Goal: Information Seeking & Learning: Learn about a topic

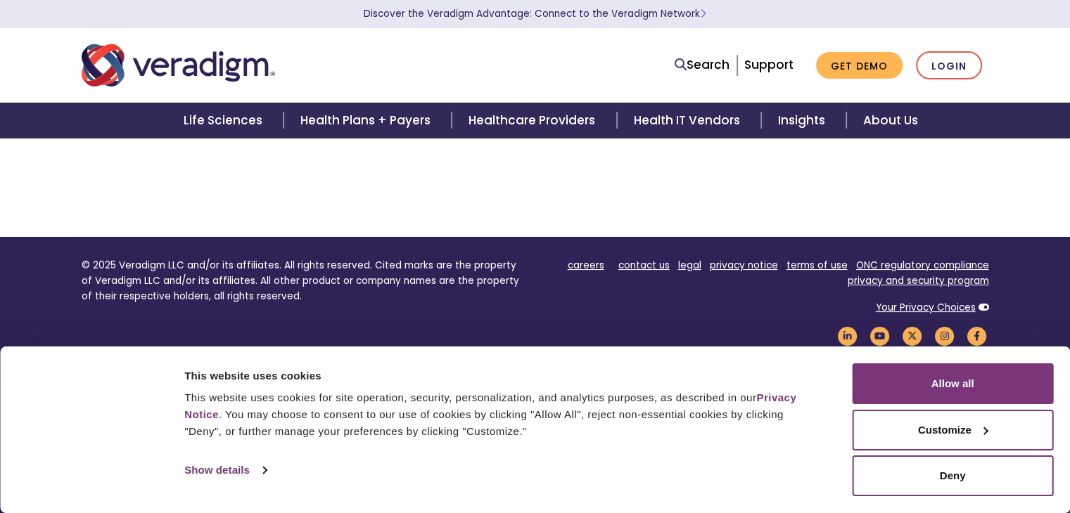
scroll to position [266, 0]
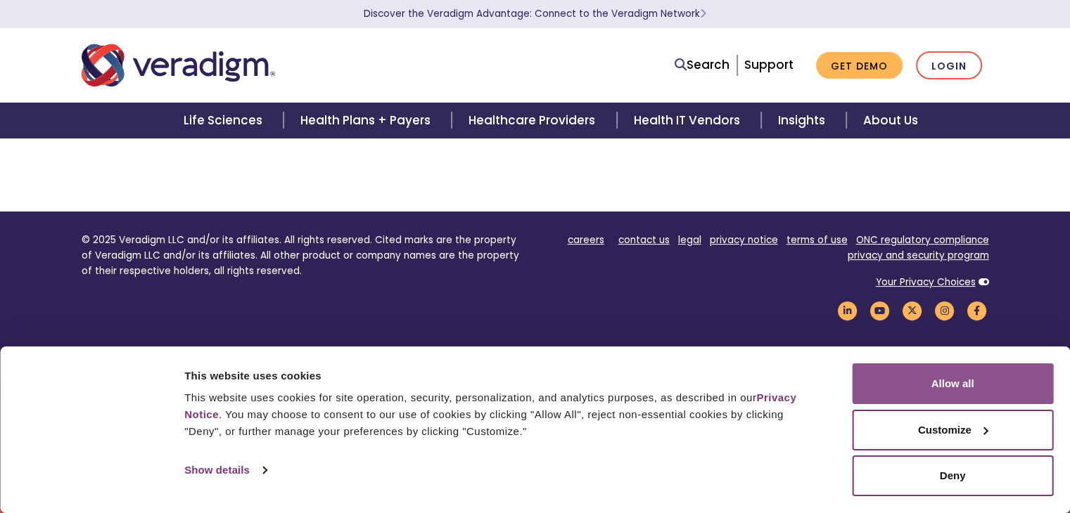
click at [951, 383] on button "Allow all" at bounding box center [952, 384] width 201 height 41
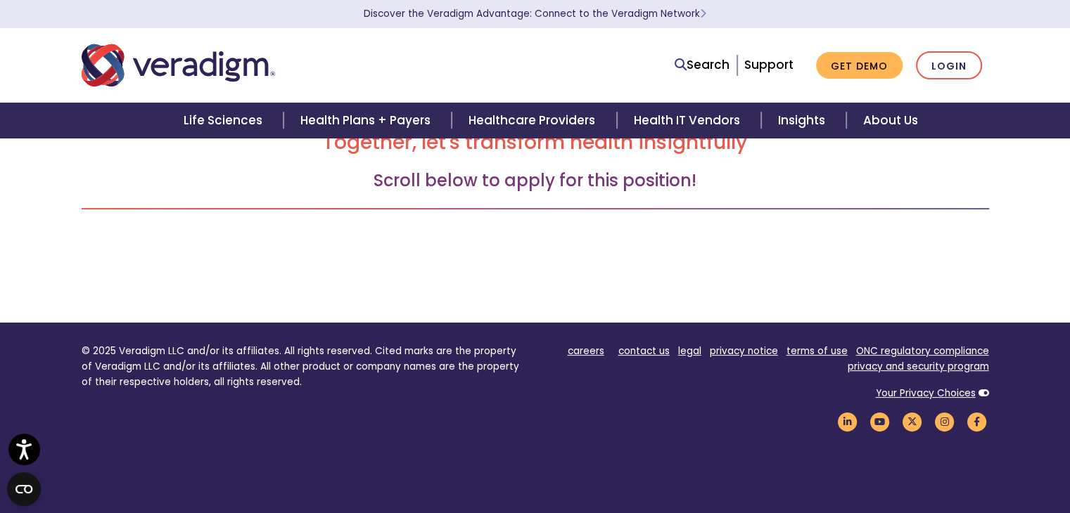
scroll to position [0, 0]
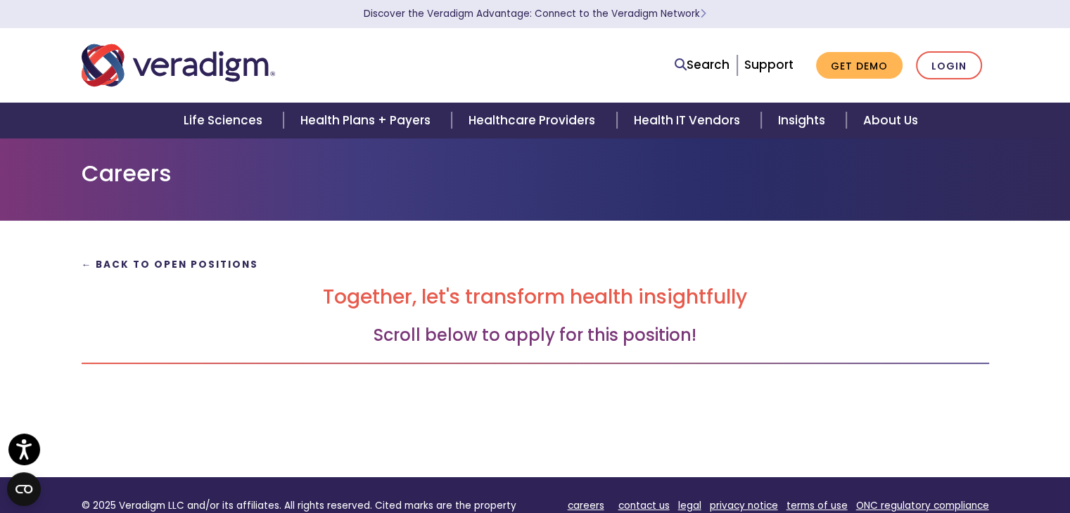
click at [205, 268] on strong "← Back to Open Positions" at bounding box center [170, 264] width 177 height 13
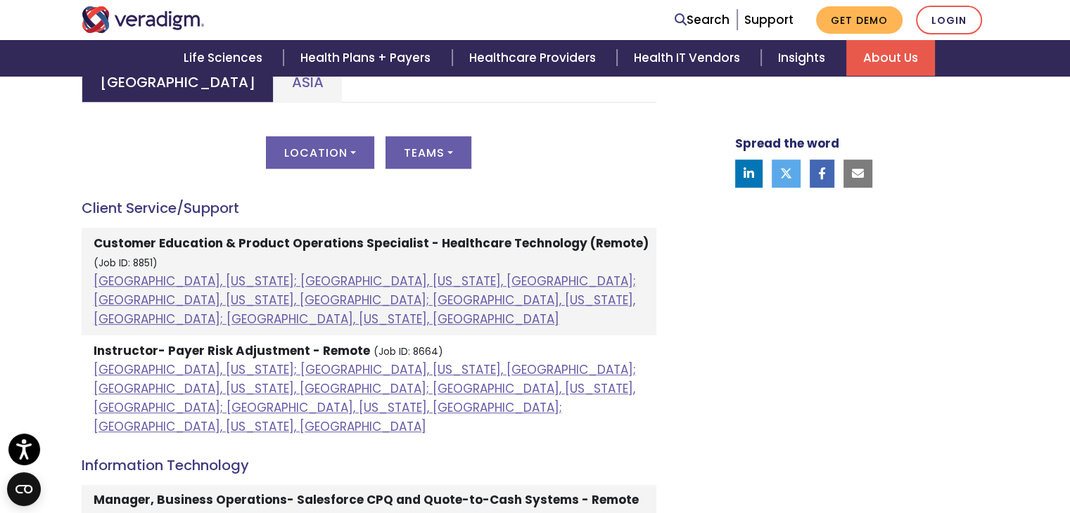
scroll to position [703, 0]
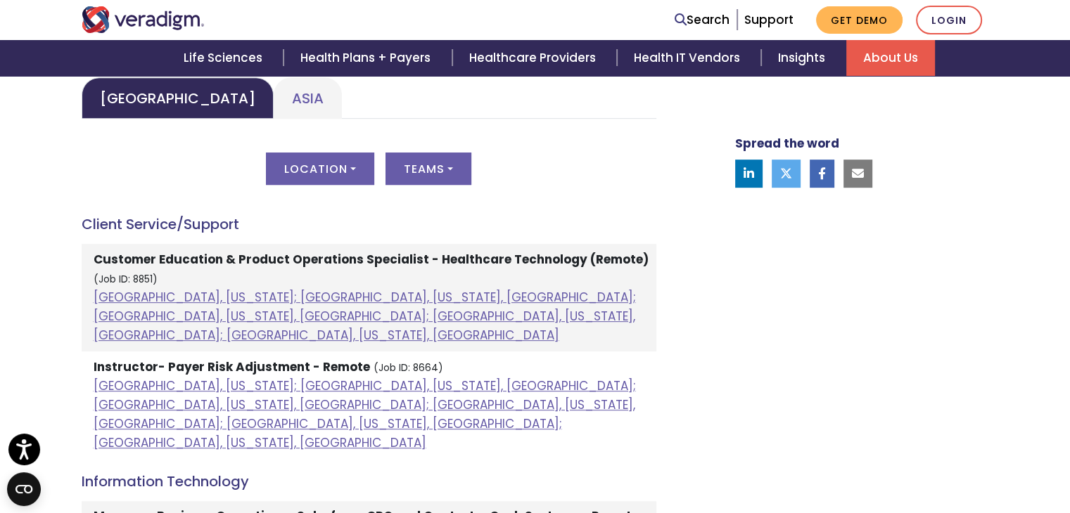
click at [234, 257] on strong "Customer Education & Product Operations Specialist - Healthcare Technology (Rem…" at bounding box center [371, 259] width 555 height 17
click at [456, 272] on li "Customer Education & Product Operations Specialist - Healthcare Technology (Rem…" at bounding box center [369, 298] width 575 height 108
click at [107, 282] on small "(Job ID: 8851)" at bounding box center [126, 279] width 64 height 13
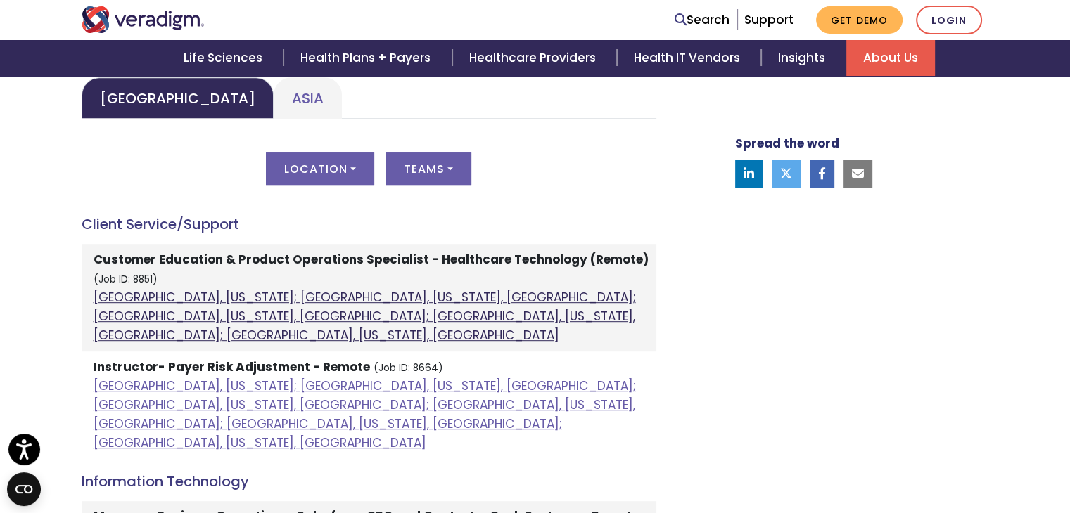
click at [373, 321] on link "Atlanta, Georgia; Orlando, Florida, United States; Phoenix, Arizona, United Sta…" at bounding box center [365, 316] width 542 height 55
